Goal: Task Accomplishment & Management: Use online tool/utility

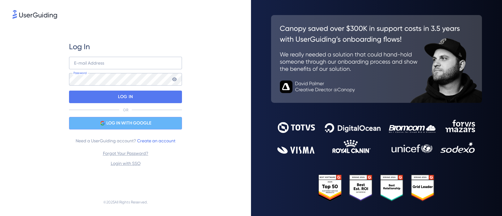
click at [119, 121] on span "LOG IN WITH GOOGLE" at bounding box center [128, 123] width 45 height 8
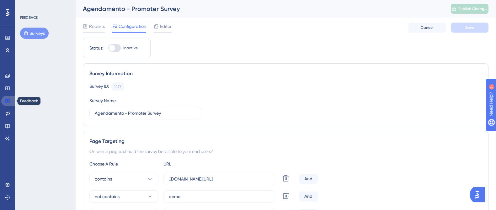
click at [9, 101] on icon at bounding box center [7, 100] width 5 height 5
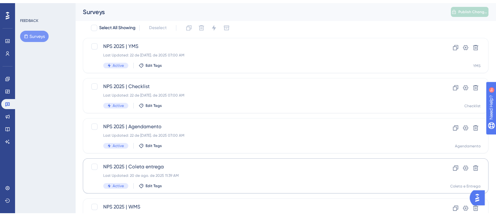
scroll to position [39, 0]
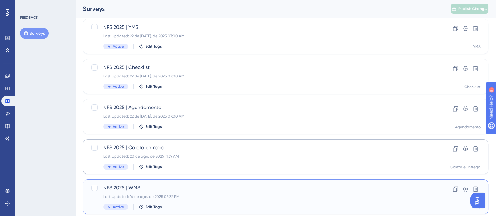
click at [186, 190] on span "NPS 2025 | WMS" at bounding box center [260, 188] width 314 height 8
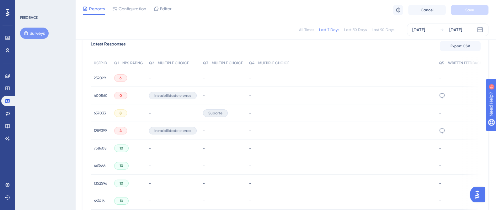
scroll to position [156, 0]
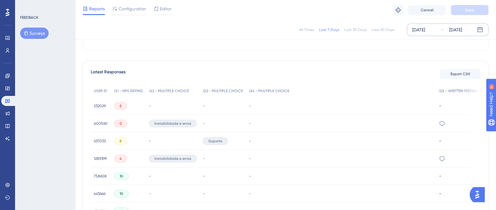
click at [425, 29] on div "[DATE]" at bounding box center [418, 30] width 13 height 8
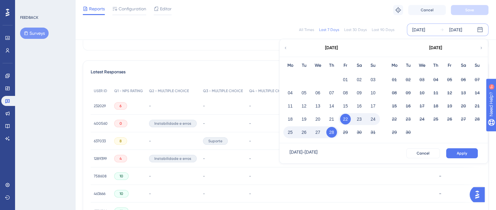
click at [287, 46] on icon at bounding box center [285, 48] width 4 height 6
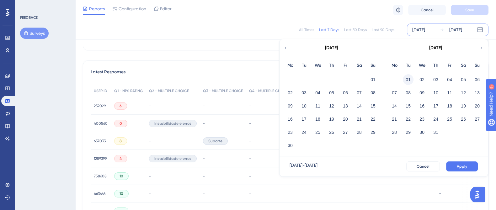
click at [406, 77] on button "01" at bounding box center [408, 79] width 11 height 11
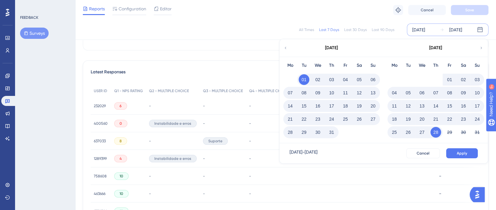
click at [334, 135] on button "31" at bounding box center [331, 132] width 11 height 11
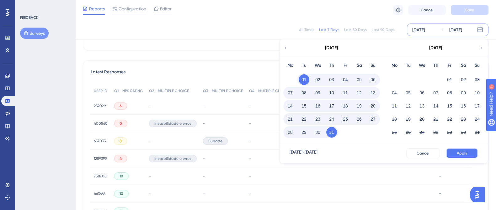
click at [465, 149] on button "Apply" at bounding box center [462, 153] width 32 height 10
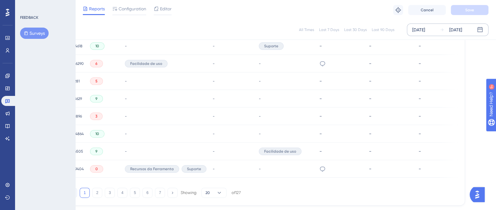
scroll to position [457, 25]
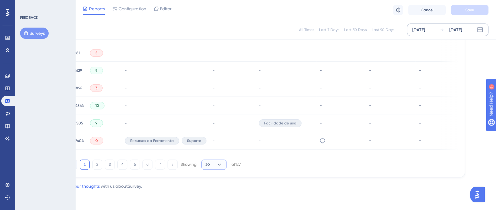
click at [217, 163] on icon at bounding box center [219, 164] width 6 height 6
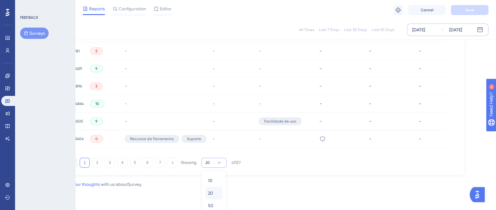
scroll to position [477, 25]
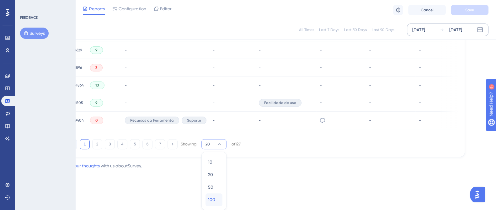
click at [215, 197] on div "100 100" at bounding box center [214, 199] width 12 height 13
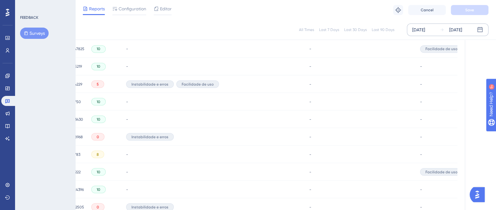
scroll to position [1861, 25]
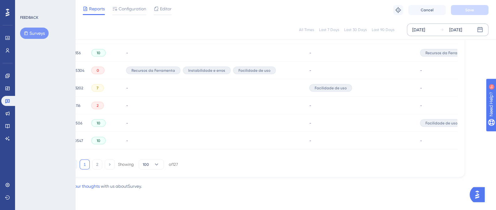
drag, startPoint x: 198, startPoint y: 157, endPoint x: 221, endPoint y: 161, distance: 23.7
click at [221, 161] on div "1 2 Showing 100 of 127" at bounding box center [262, 163] width 390 height 13
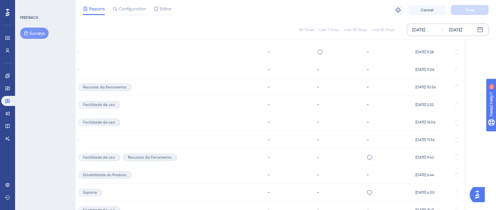
scroll to position [1078, 25]
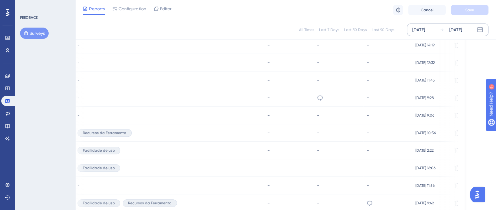
drag, startPoint x: 169, startPoint y: 93, endPoint x: 225, endPoint y: 94, distance: 56.7
click at [225, 94] on div "-" at bounding box center [169, 98] width 190 height 18
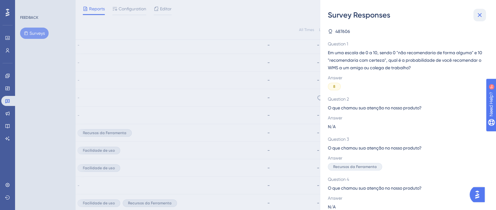
click at [483, 15] on icon at bounding box center [480, 15] width 8 height 8
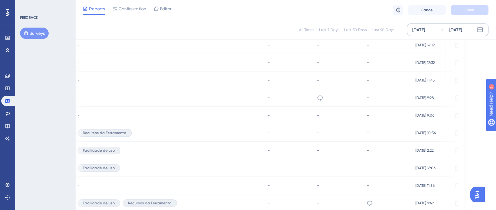
drag, startPoint x: 167, startPoint y: 94, endPoint x: 222, endPoint y: 101, distance: 55.9
click at [222, 101] on div "-" at bounding box center [169, 98] width 190 height 18
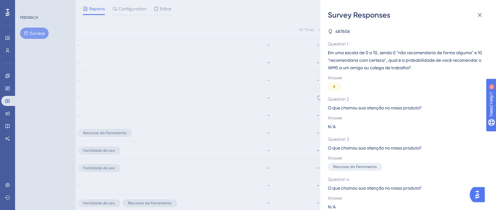
click at [222, 104] on div "Survey Responses 487606 Question 1 Em [PERSON_NAME] de 0 a 10, sendo 0 "não rec…" at bounding box center [248, 105] width 496 height 210
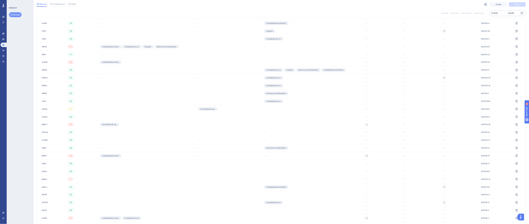
scroll to position [1096, 0]
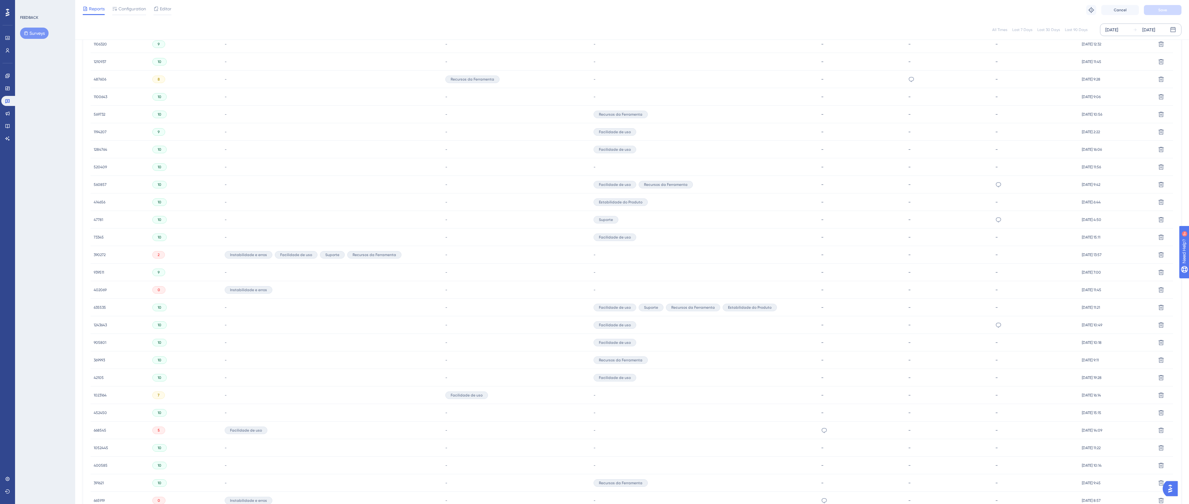
click at [102, 77] on span "487606" at bounding box center [100, 79] width 13 height 5
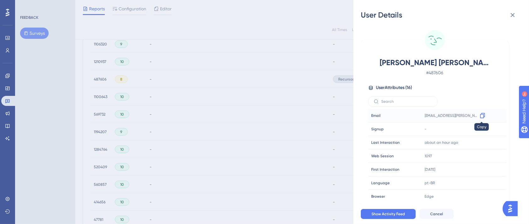
click at [481, 115] on icon at bounding box center [482, 116] width 6 height 6
